Goal: Task Accomplishment & Management: Manage account settings

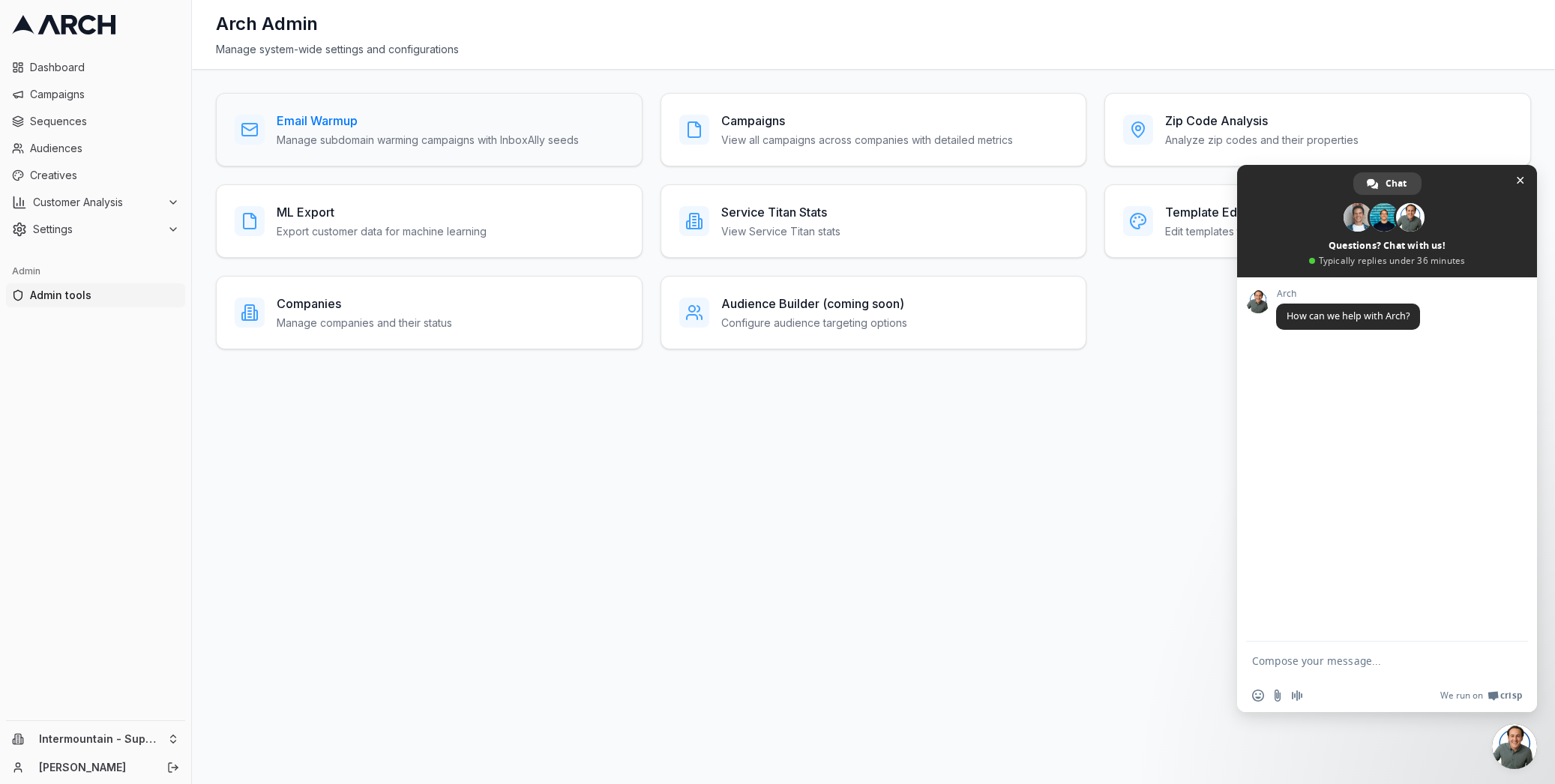
click at [382, 111] on div "Email Warmup Manage subdomain warming campaigns with InboxAlly seeds" at bounding box center [430, 129] width 427 height 73
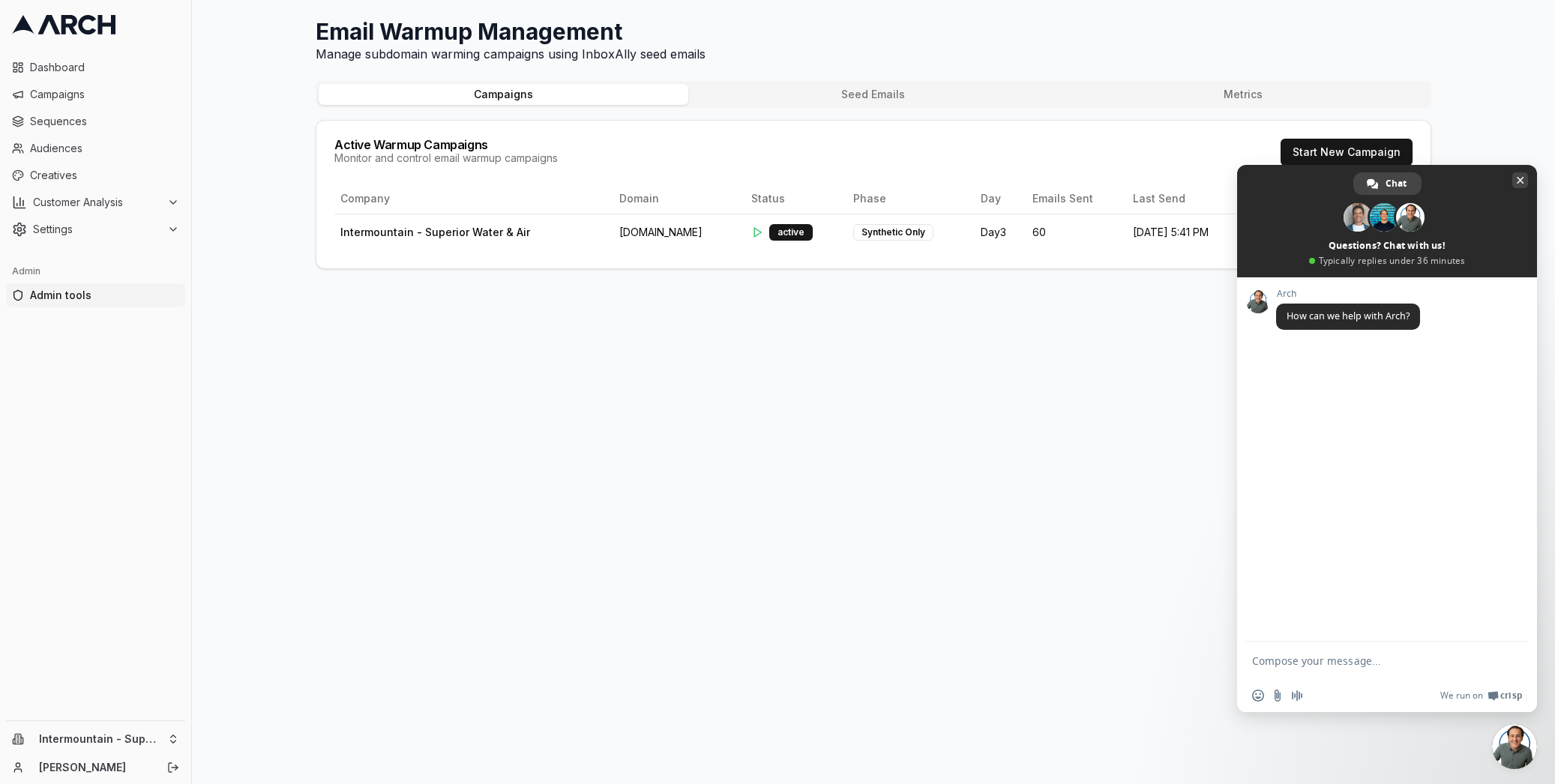
click at [1521, 181] on span "Close chat" at bounding box center [1520, 179] width 8 height 9
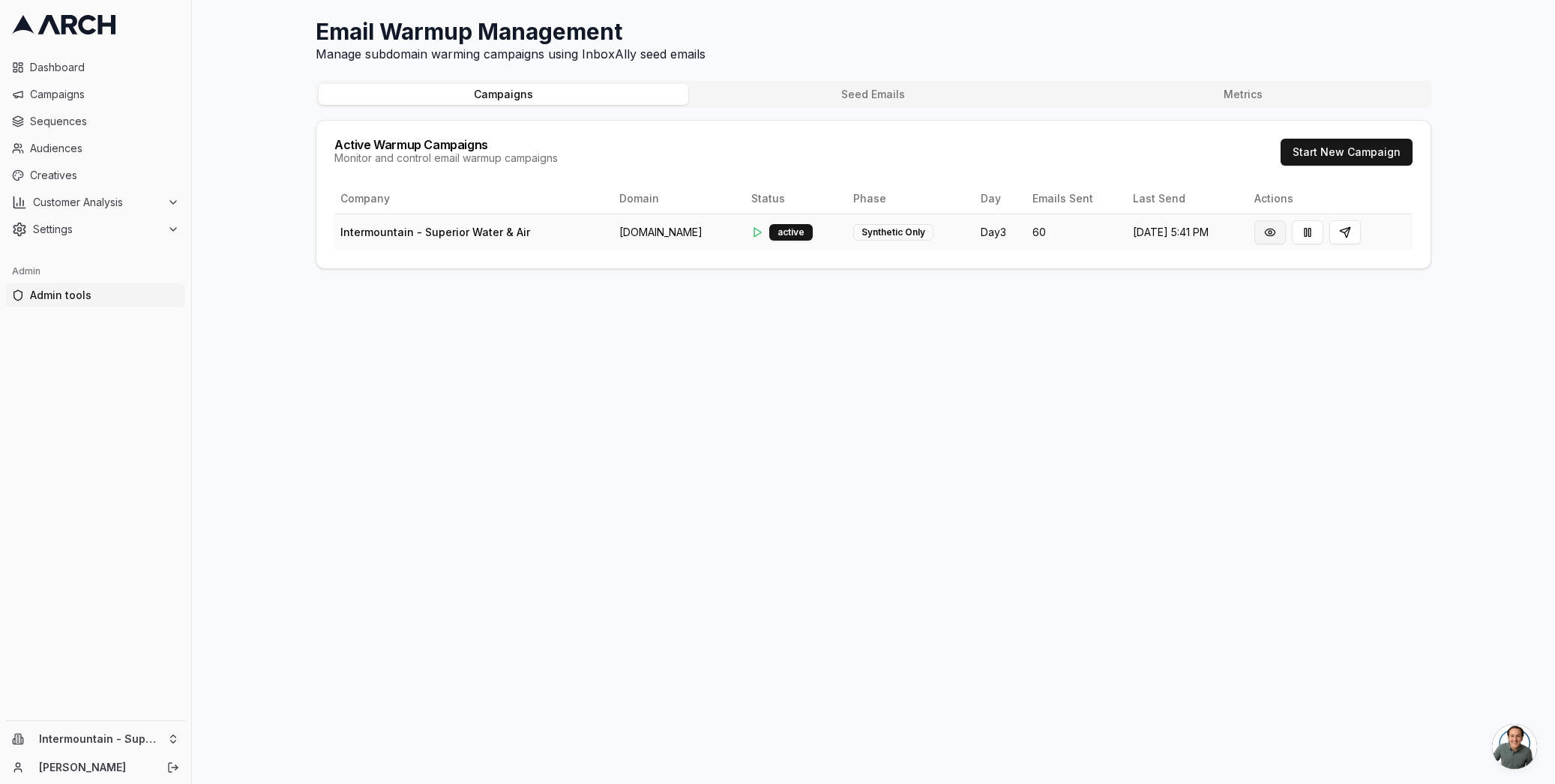
click at [1281, 232] on button at bounding box center [1270, 232] width 31 height 24
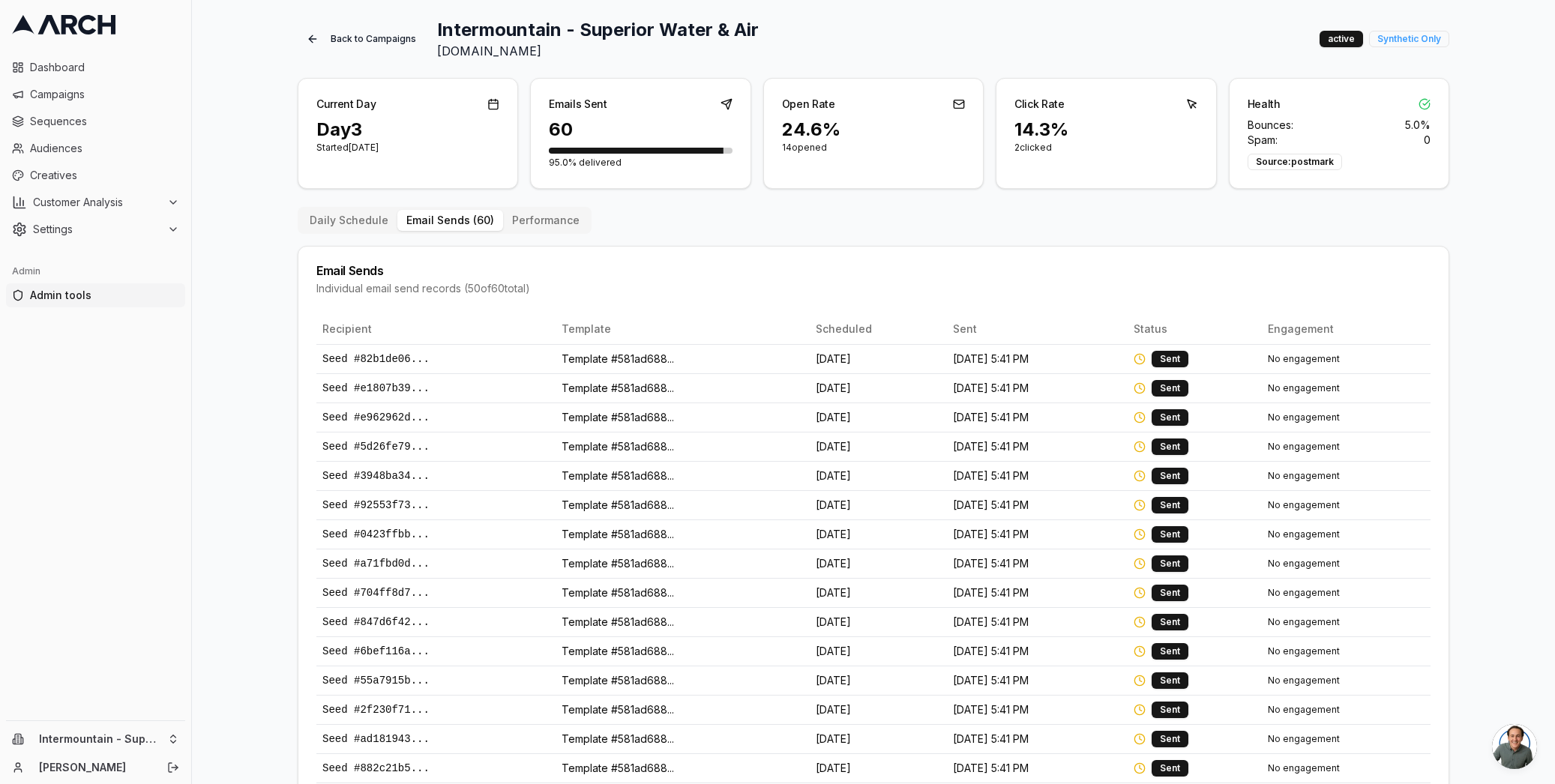
click at [425, 220] on button "Email Sends ( 60 )" at bounding box center [450, 220] width 105 height 21
click at [530, 224] on button "Performance" at bounding box center [545, 220] width 85 height 21
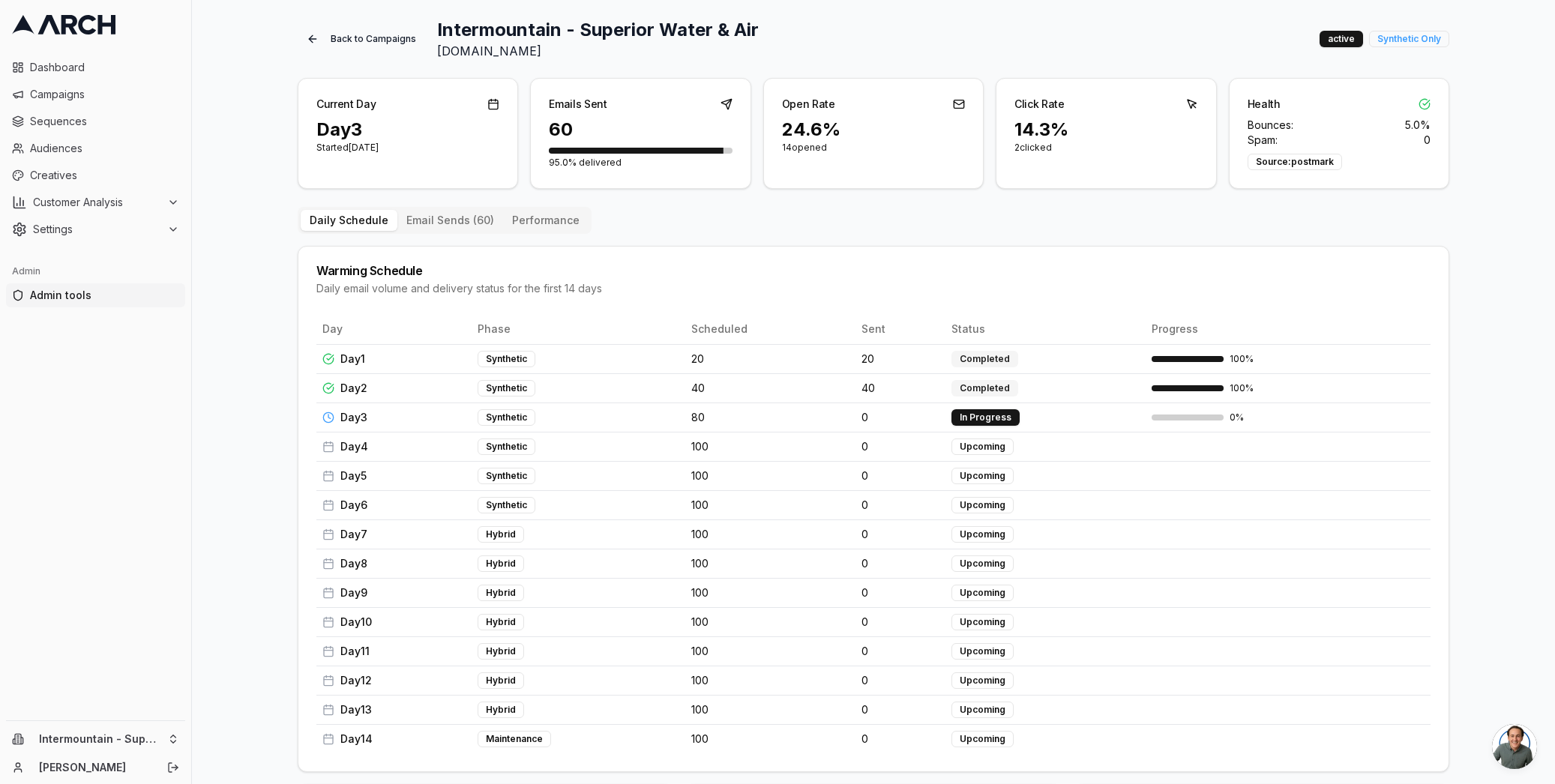
click at [379, 224] on button "Daily Schedule" at bounding box center [349, 220] width 97 height 21
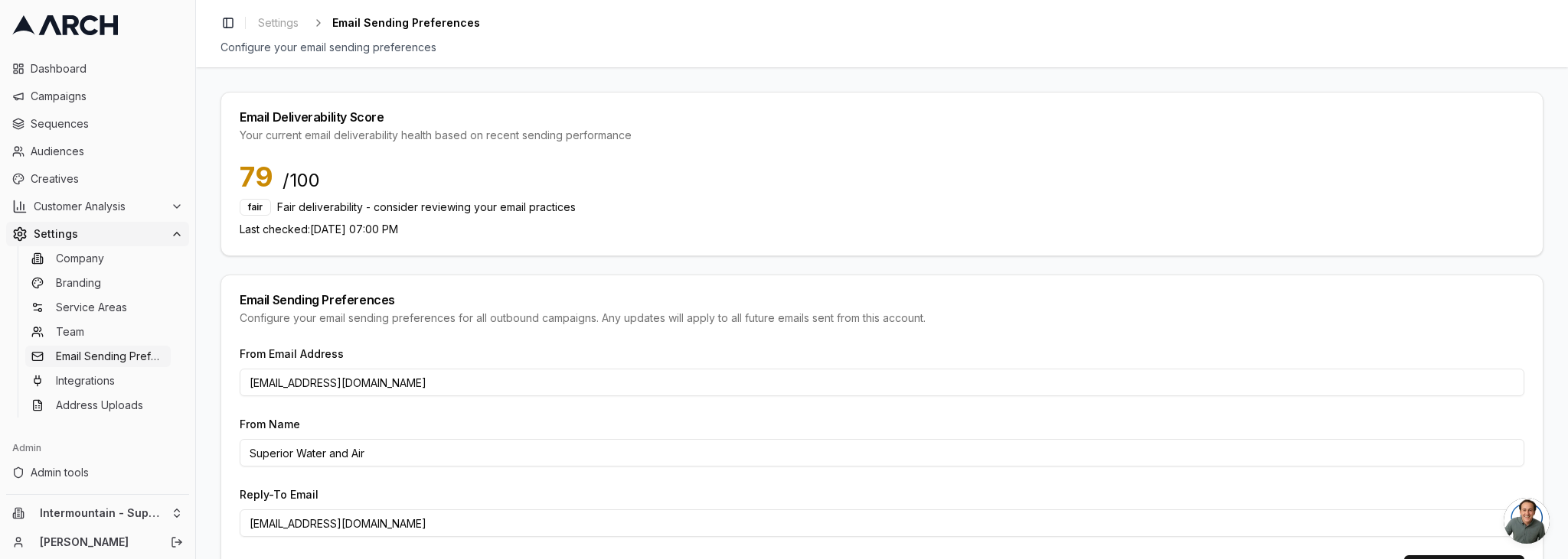
scroll to position [67, 0]
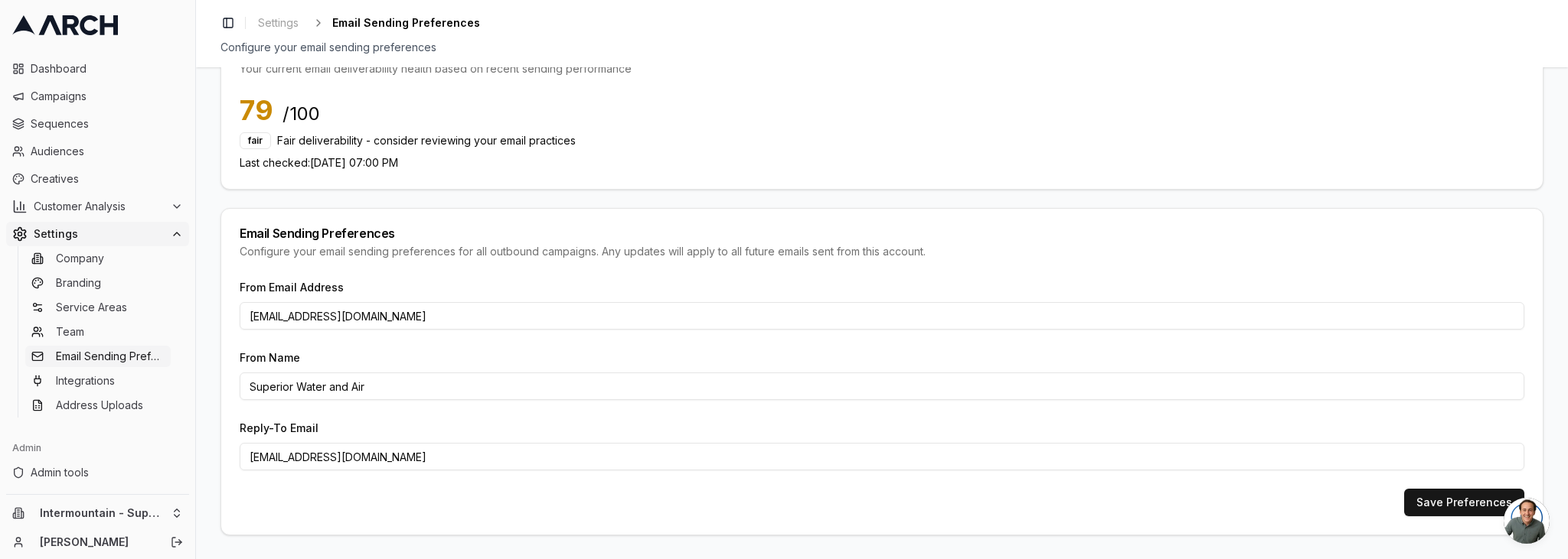
click at [300, 317] on input "marketing@superior.mail.home-specialist.com" at bounding box center [882, 316] width 1285 height 28
drag, startPoint x: 313, startPoint y: 313, endPoint x: 541, endPoint y: 319, distance: 228.1
click at [541, 319] on input "marketing@superior.mail.home-specialist.com" at bounding box center [882, 316] width 1285 height 28
drag, startPoint x: 294, startPoint y: 315, endPoint x: 223, endPoint y: 315, distance: 71.0
click at [219, 316] on div "Email Deliverability Score Your current email deliverability health based on re…" at bounding box center [883, 313] width 1373 height 492
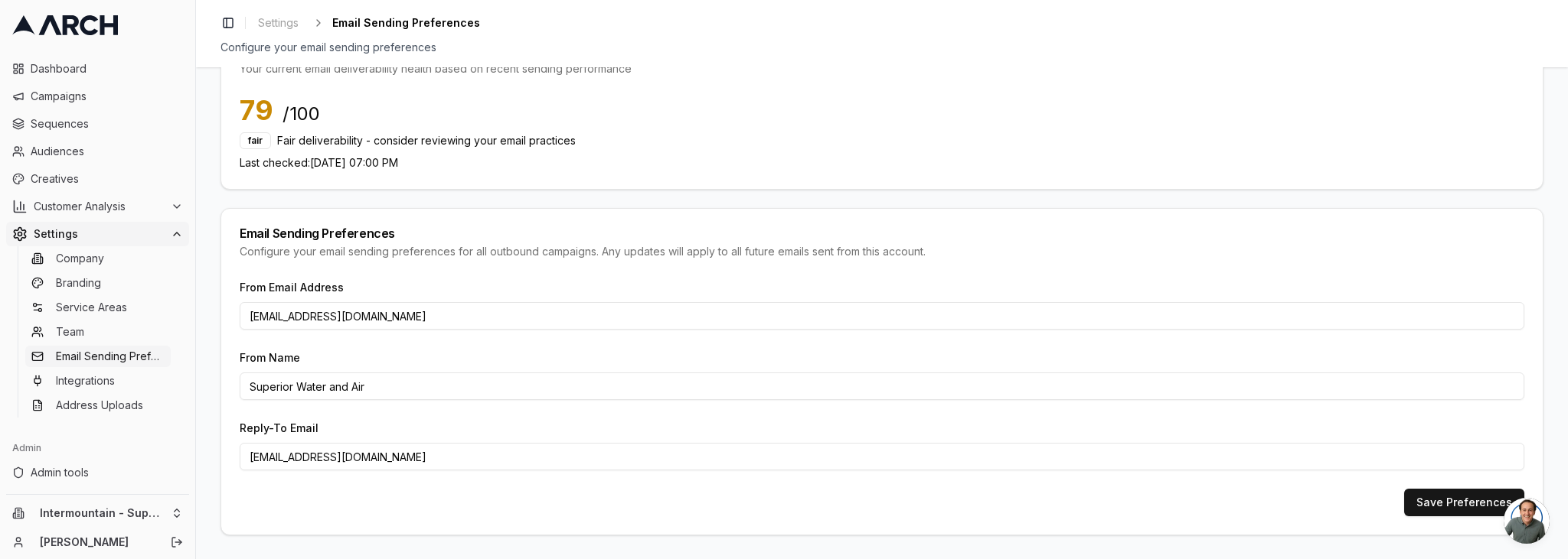
drag, startPoint x: 298, startPoint y: 455, endPoint x: 213, endPoint y: 454, distance: 85.0
click at [214, 454] on div "Email Deliverability Score Your current email deliverability health based on re…" at bounding box center [883, 313] width 1373 height 492
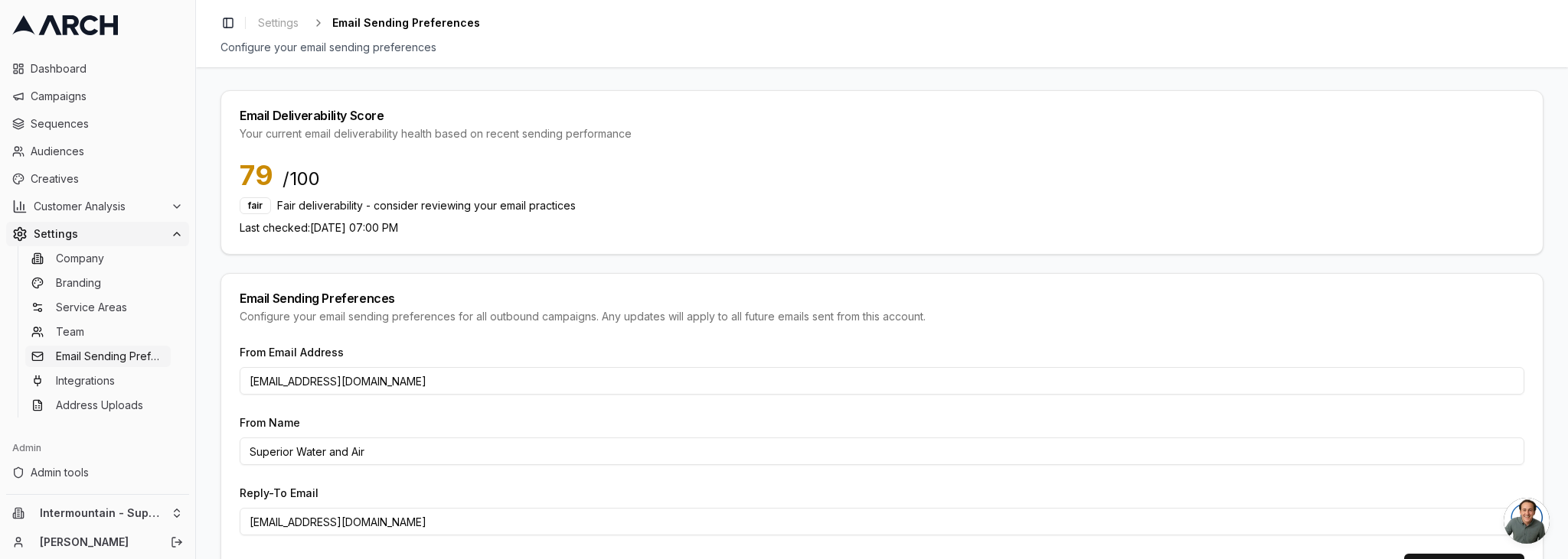
scroll to position [0, 0]
click at [372, 206] on span "Fair deliverability - consider reviewing your email practices" at bounding box center [427, 207] width 299 height 16
click at [264, 173] on span "79" at bounding box center [256, 176] width 34 height 30
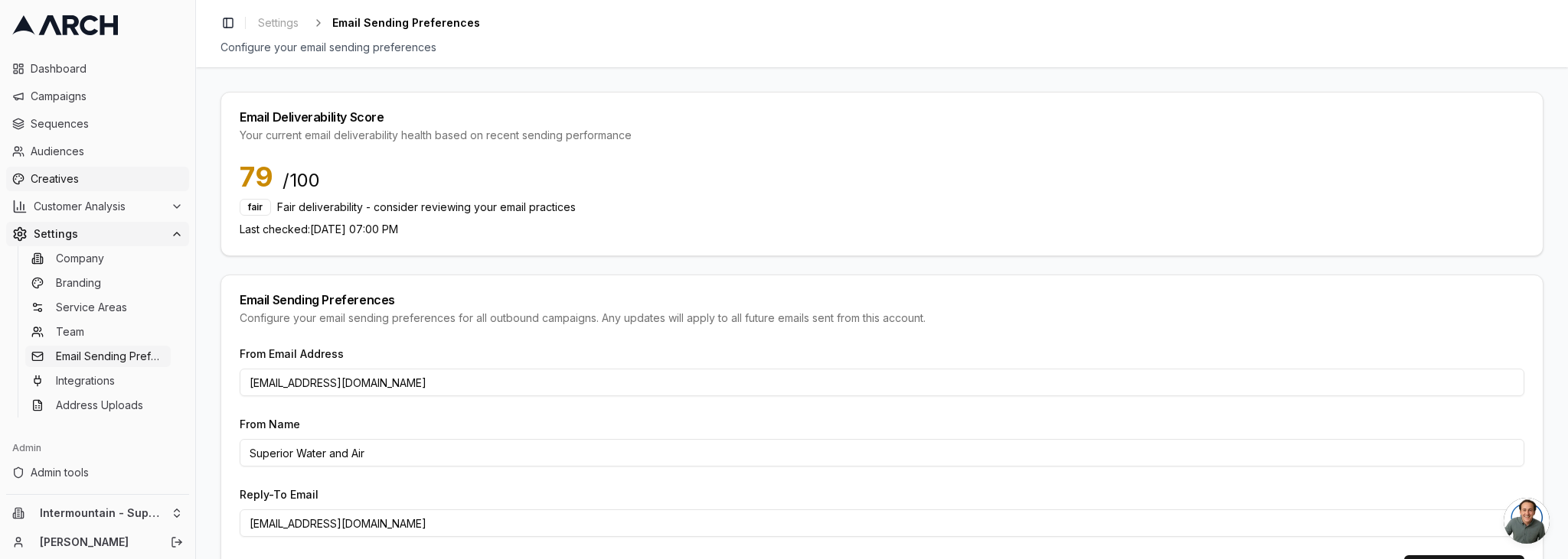
click at [107, 188] on link "Creatives" at bounding box center [97, 179] width 183 height 24
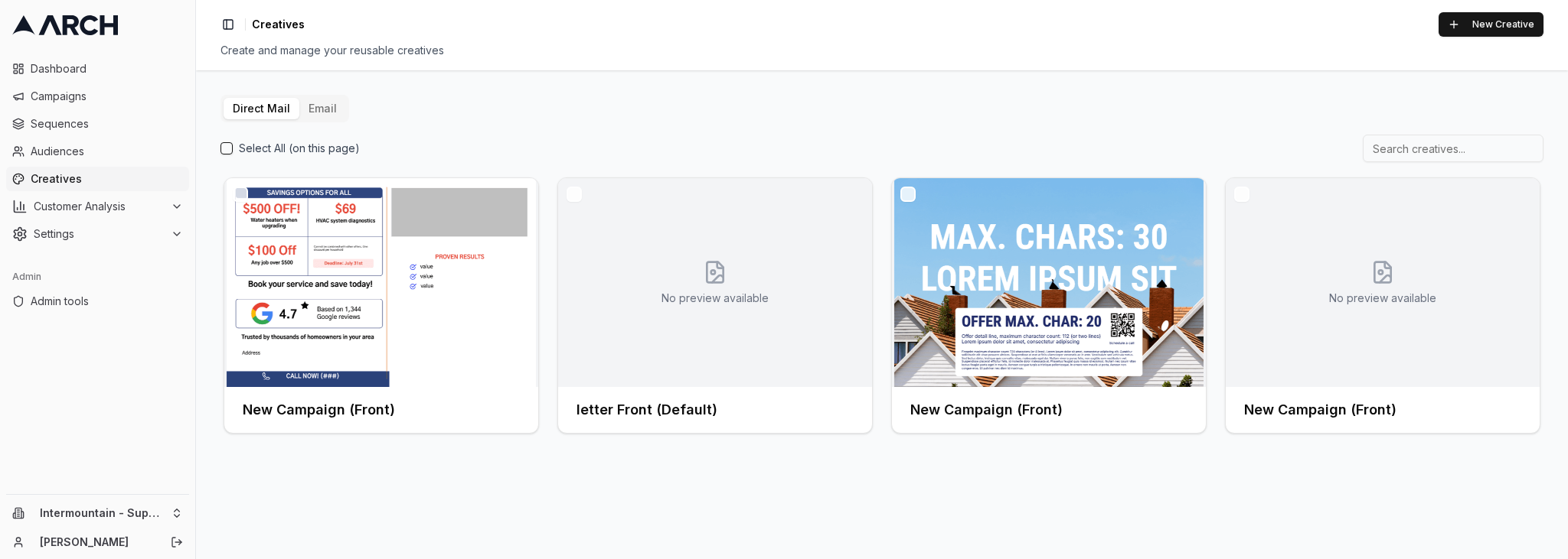
click at [323, 100] on button "Email" at bounding box center [323, 109] width 47 height 22
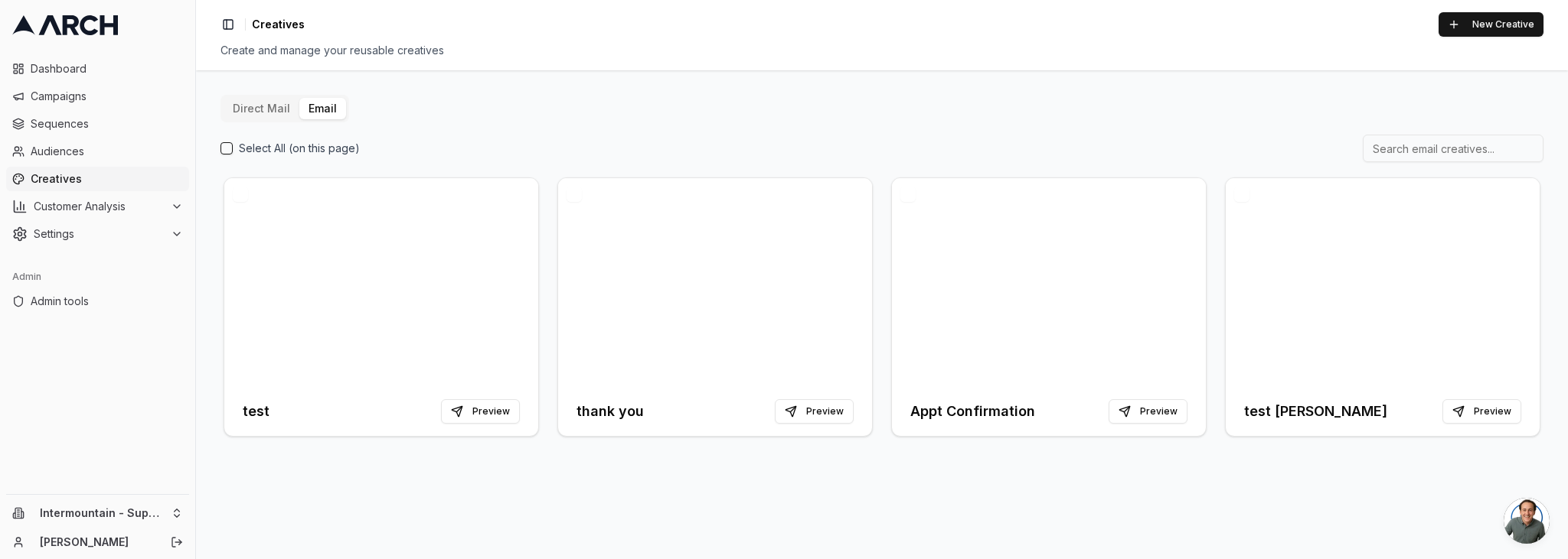
click at [1244, 190] on button "button" at bounding box center [1242, 194] width 16 height 16
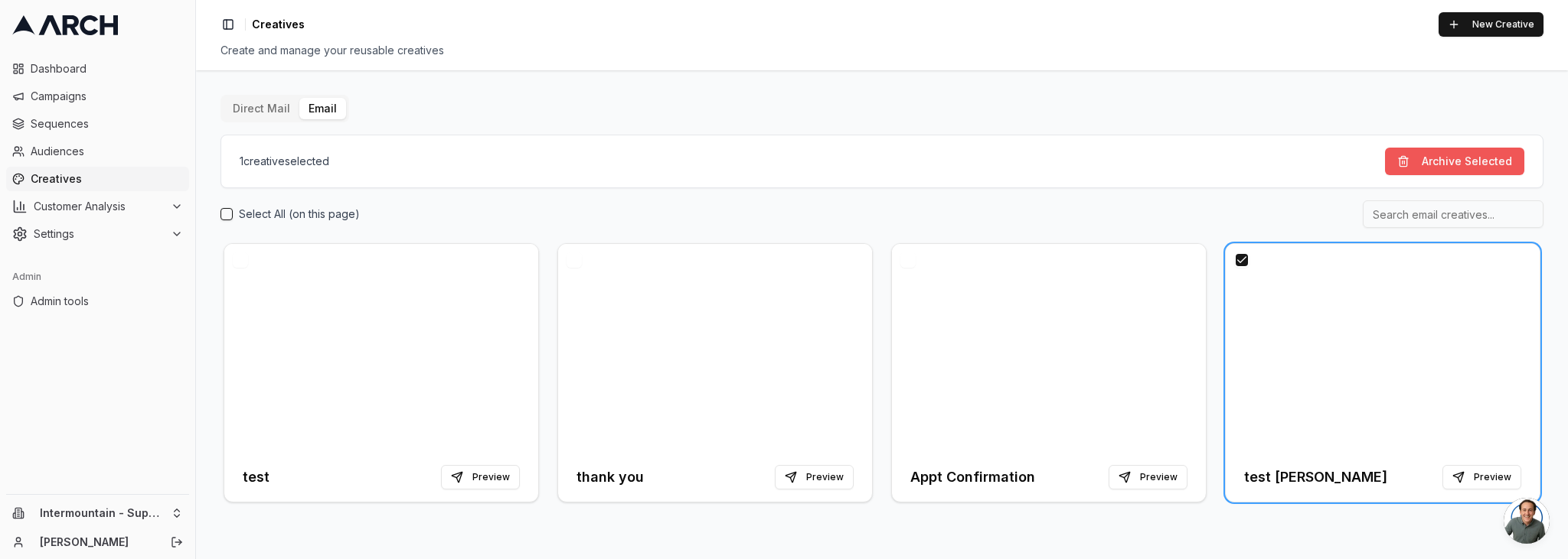
click at [1444, 159] on button "Archive Selected" at bounding box center [1455, 161] width 139 height 28
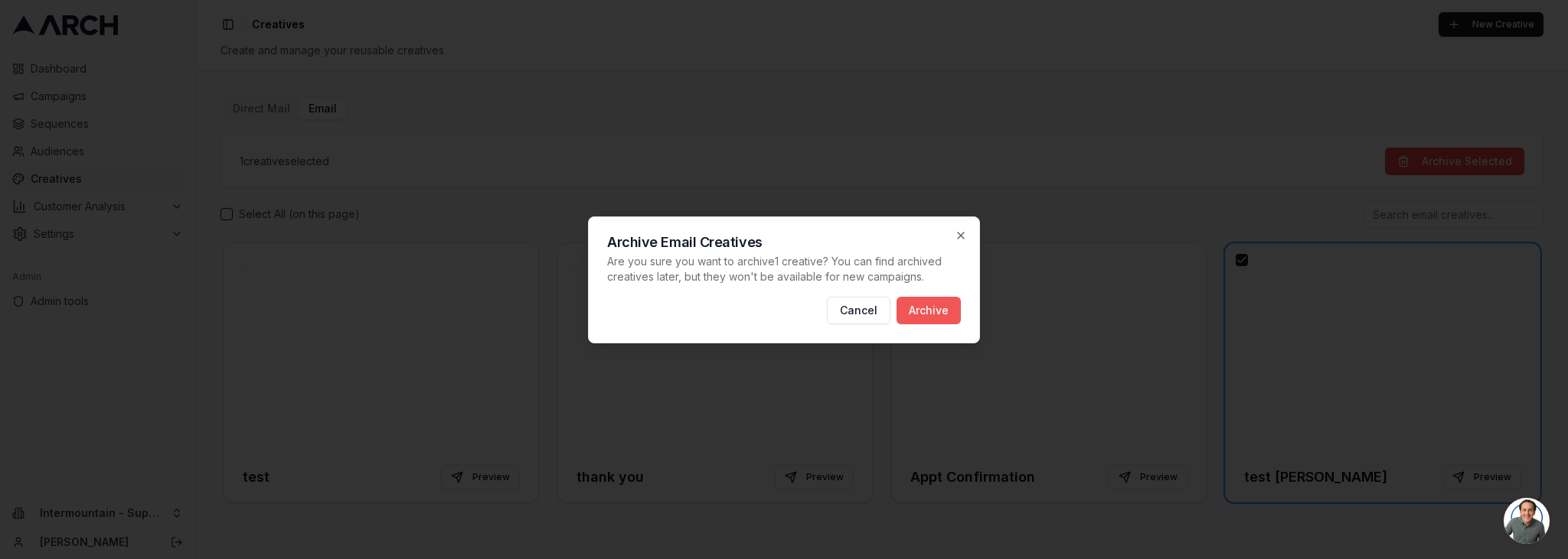
click at [945, 312] on button "Archive" at bounding box center [929, 311] width 64 height 28
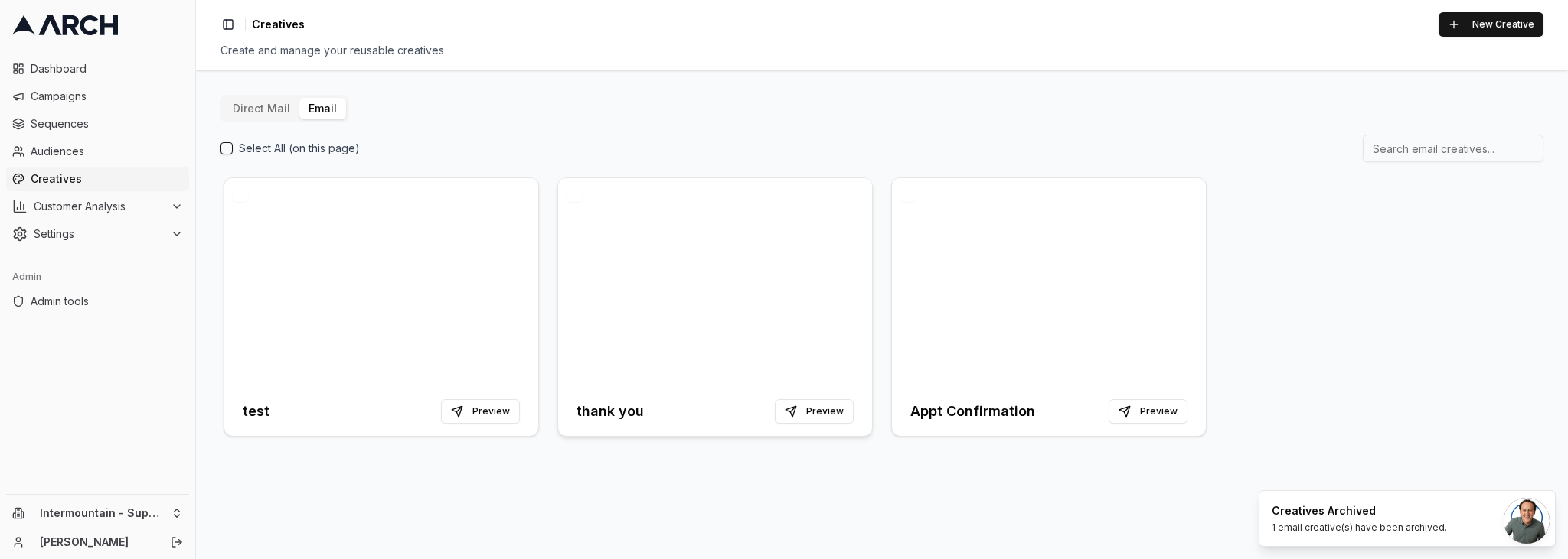
click at [613, 415] on h3 "thank you" at bounding box center [611, 411] width 68 height 22
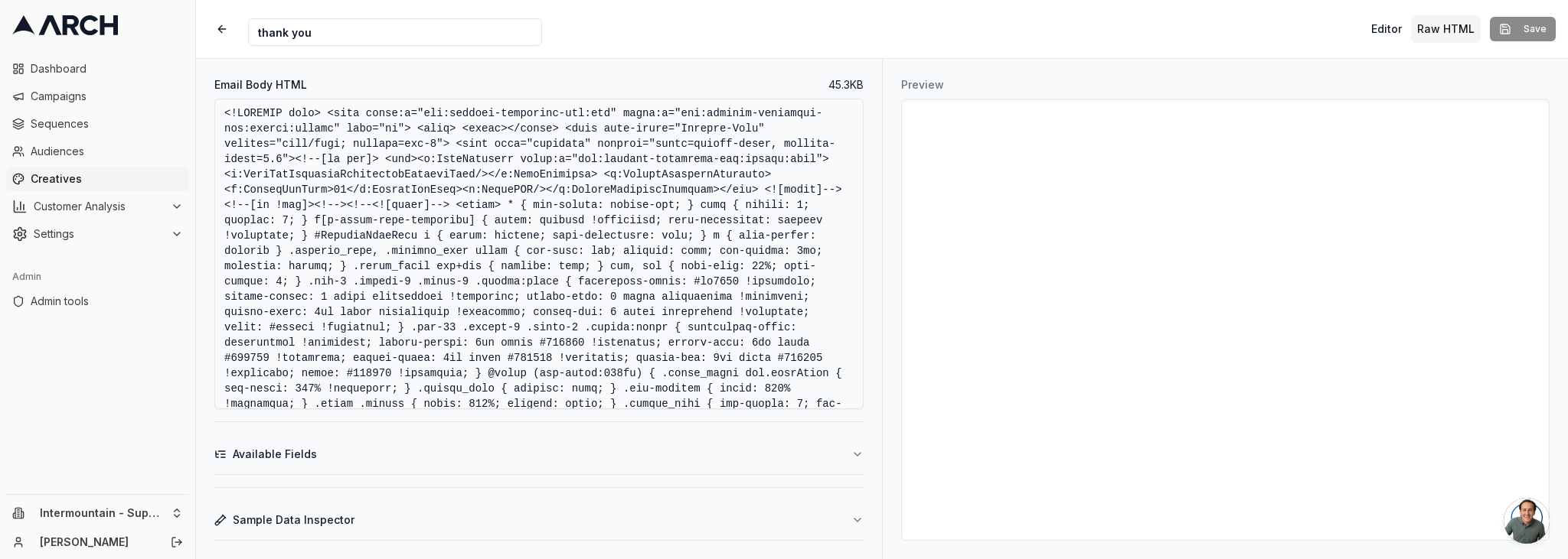
click at [1025, 33] on div "Creative Name thank you Editor Raw HTML Save" at bounding box center [883, 29] width 1373 height 58
click at [88, 146] on span "Audiences" at bounding box center [106, 152] width 152 height 16
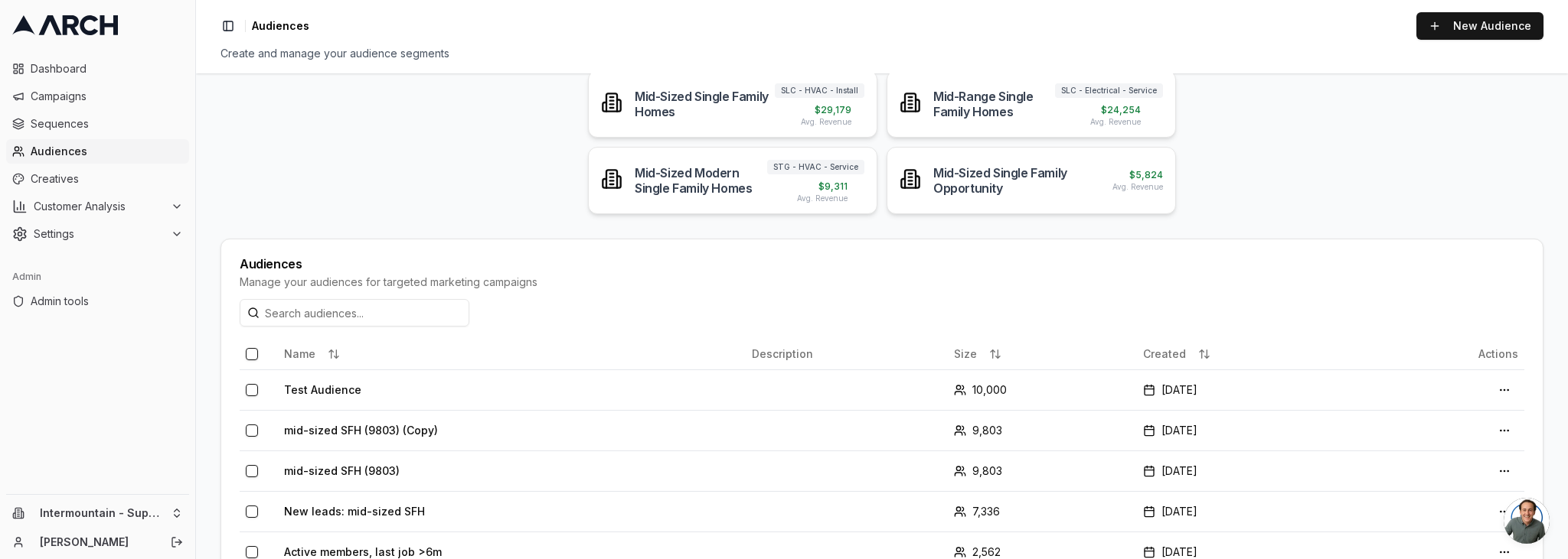
scroll to position [148, 0]
click at [1455, 24] on link "New Audience" at bounding box center [1480, 26] width 127 height 28
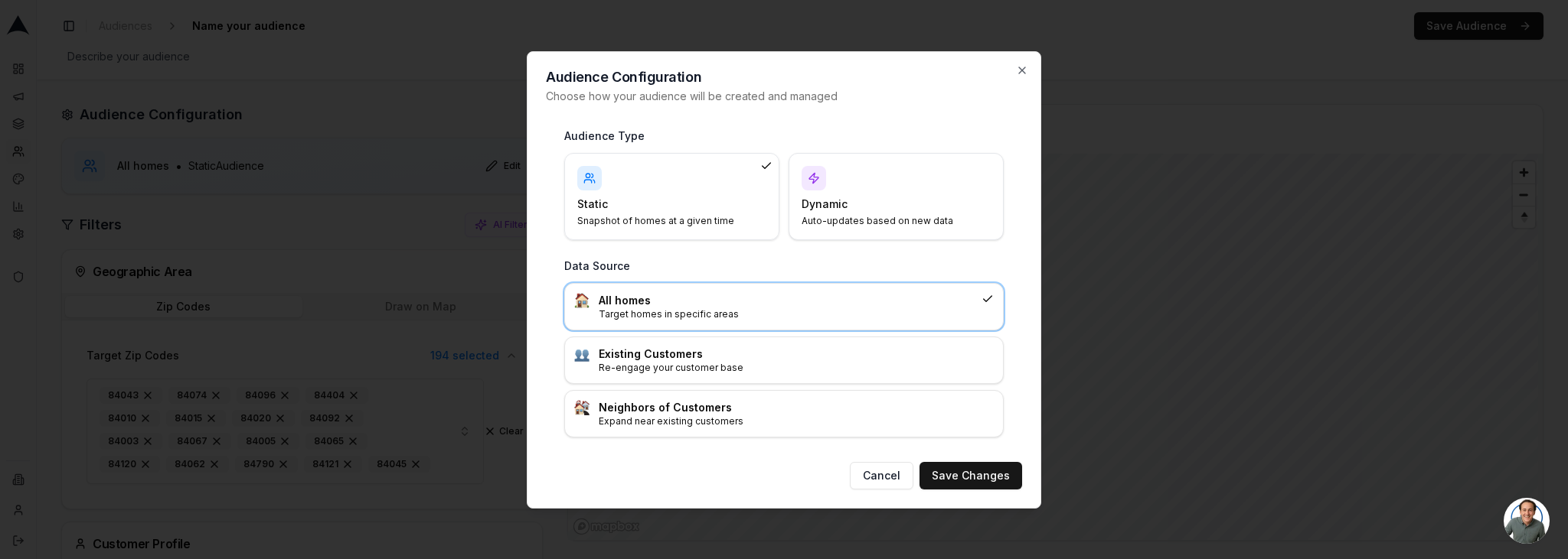
click at [885, 207] on h4 "Dynamic" at bounding box center [887, 205] width 171 height 16
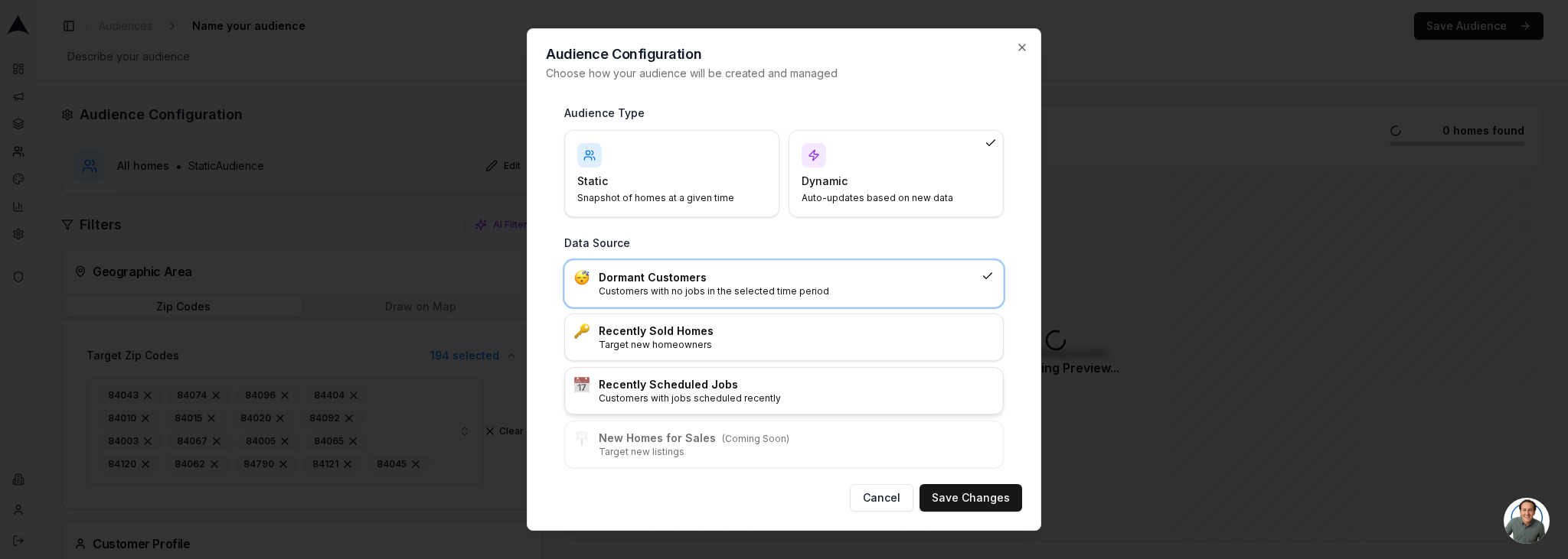
click at [797, 375] on div "Recently Scheduled Jobs Customers with jobs scheduled recently" at bounding box center [784, 391] width 438 height 46
click at [966, 497] on button "Save Changes" at bounding box center [971, 498] width 103 height 28
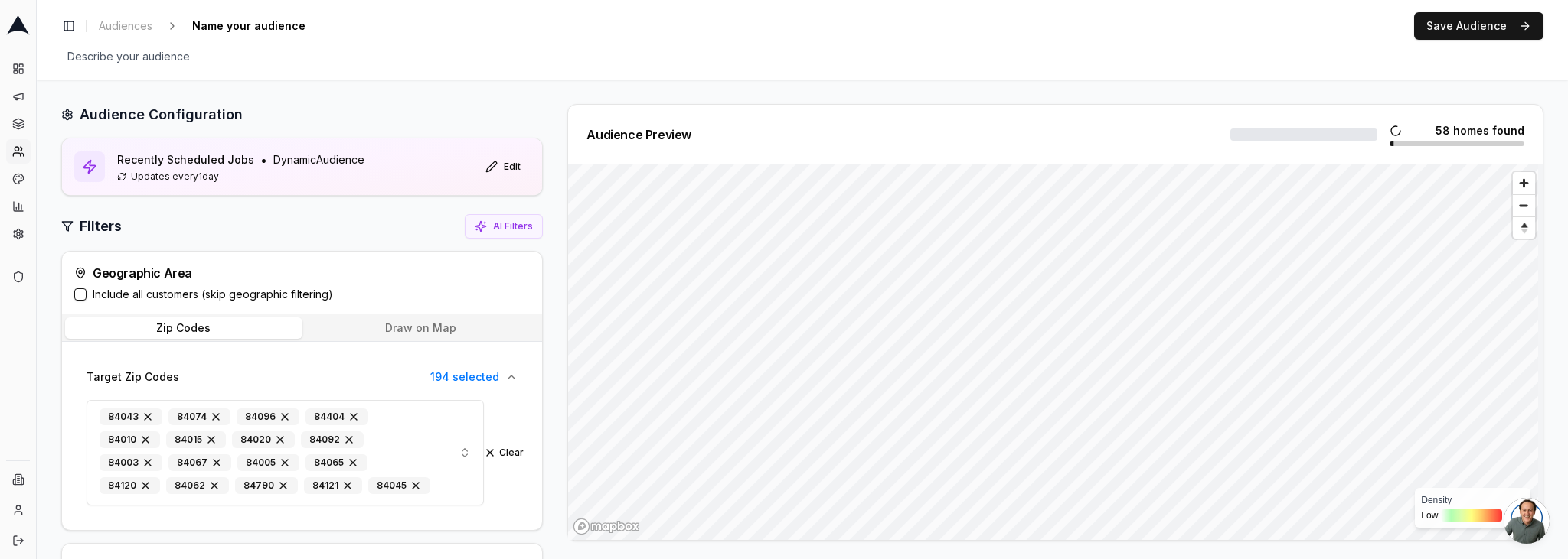
click at [149, 293] on label "Include all customers (skip geographic filtering)" at bounding box center [213, 295] width 241 height 16
click at [87, 293] on button "Include all customers (skip geographic filtering)" at bounding box center [81, 294] width 12 height 12
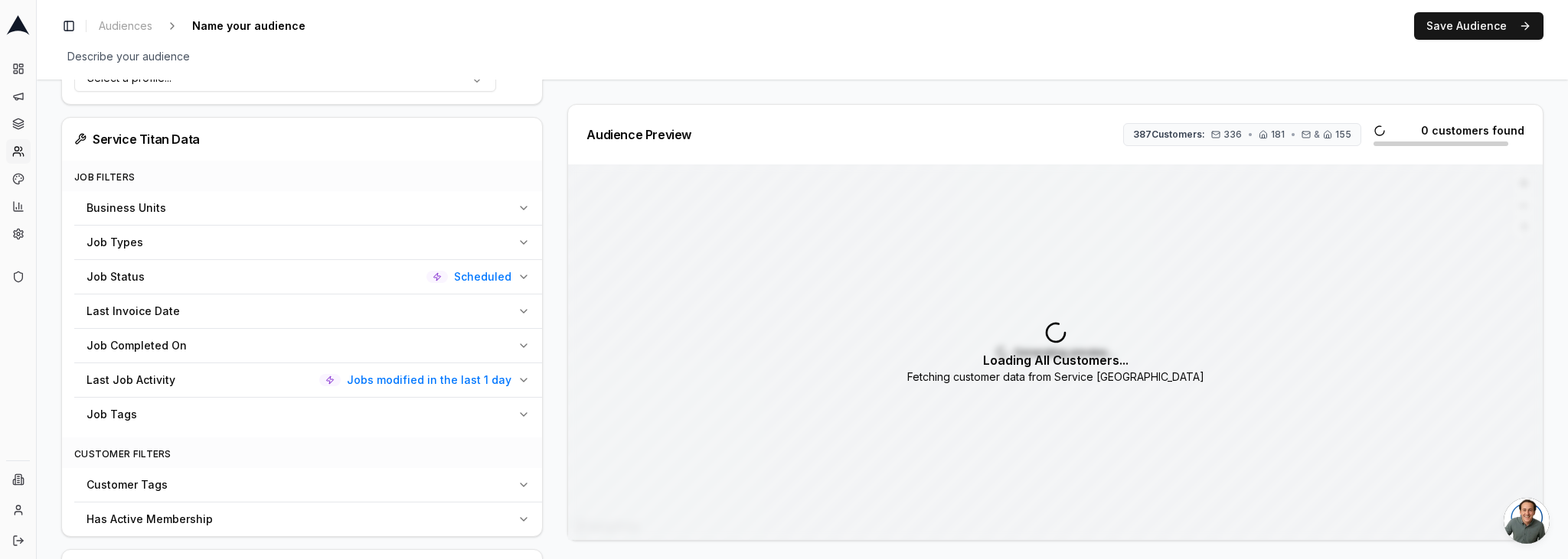
scroll to position [449, 0]
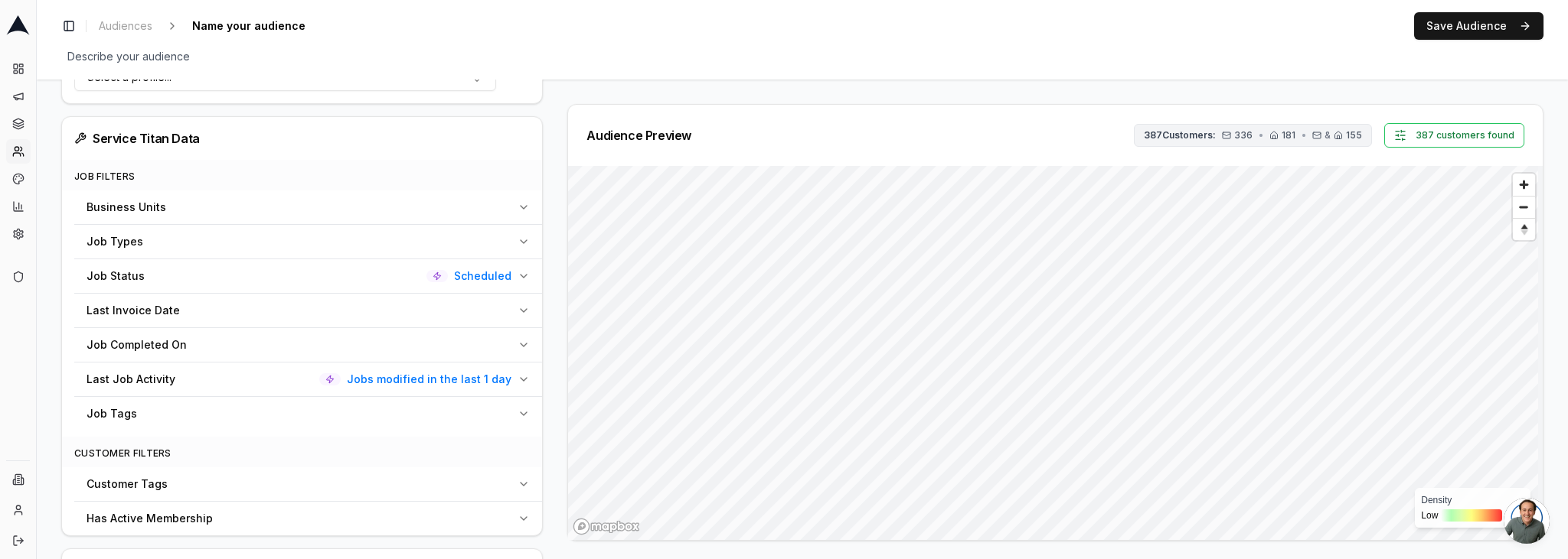
click at [1170, 138] on span "387 Customers:" at bounding box center [1180, 135] width 72 height 12
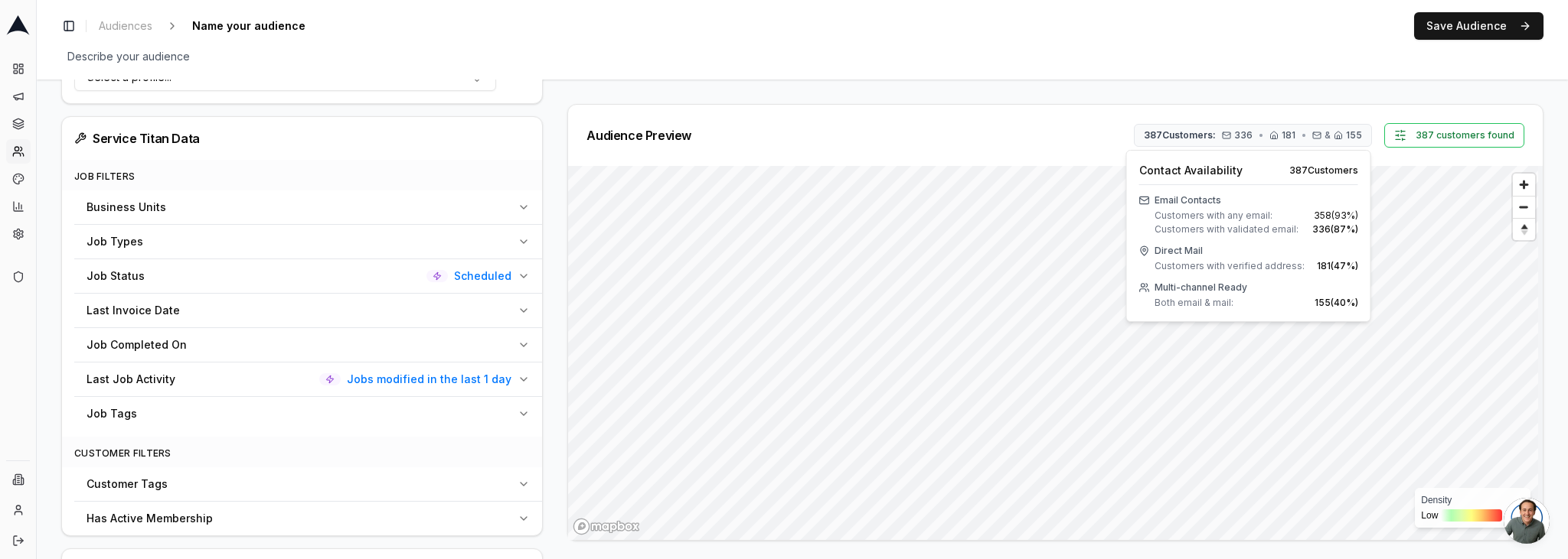
click at [1282, 87] on div "Audience Configuration Recently Scheduled Jobs • Dynamic Audience Updates every…" at bounding box center [803, 216] width 1483 height 1121
